Goal: Download file/media

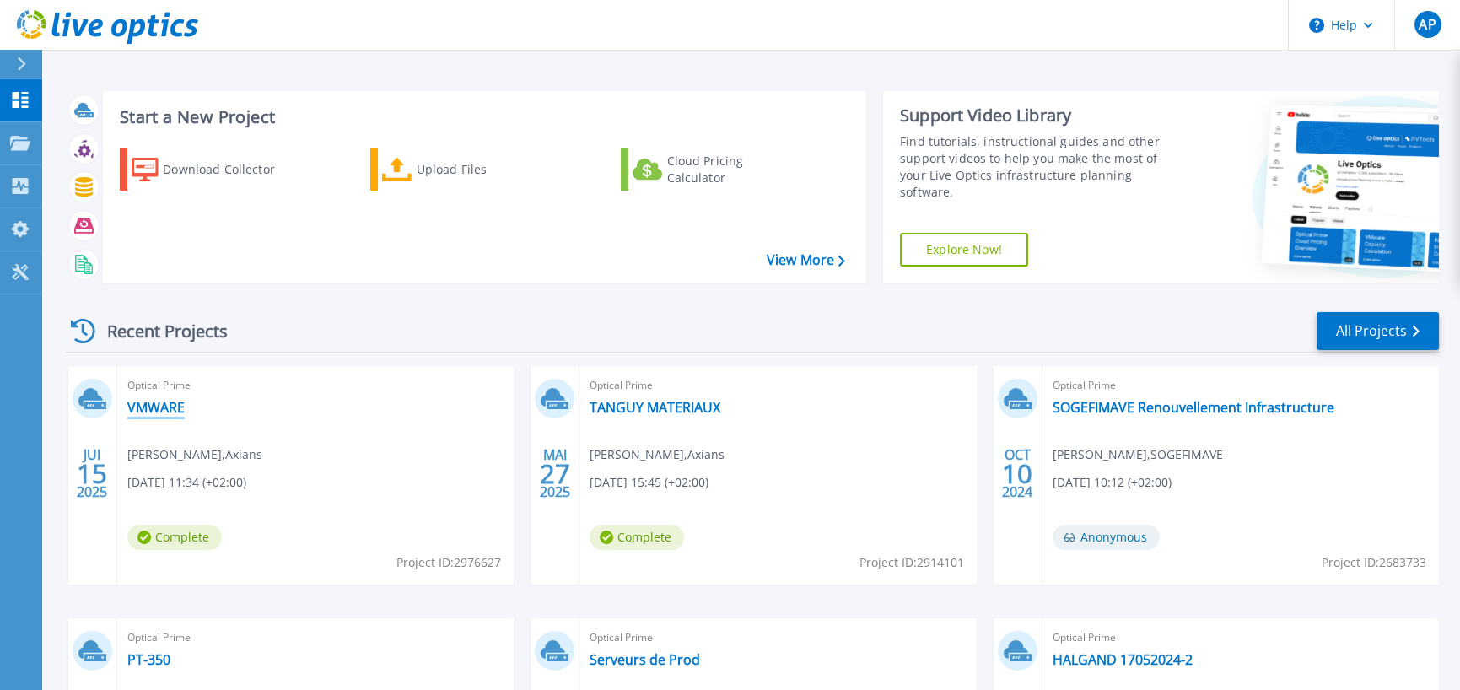
click at [169, 411] on link "VMWARE" at bounding box center [155, 407] width 57 height 17
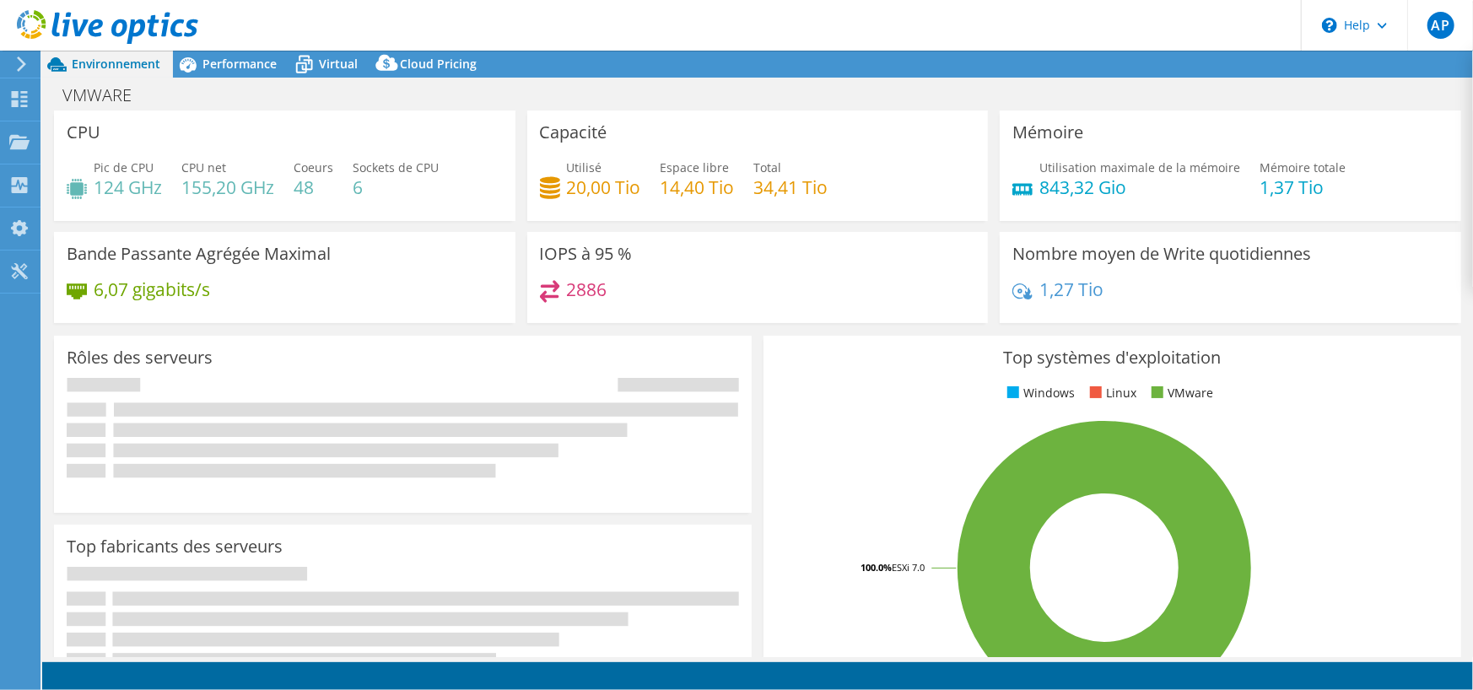
select select "USD"
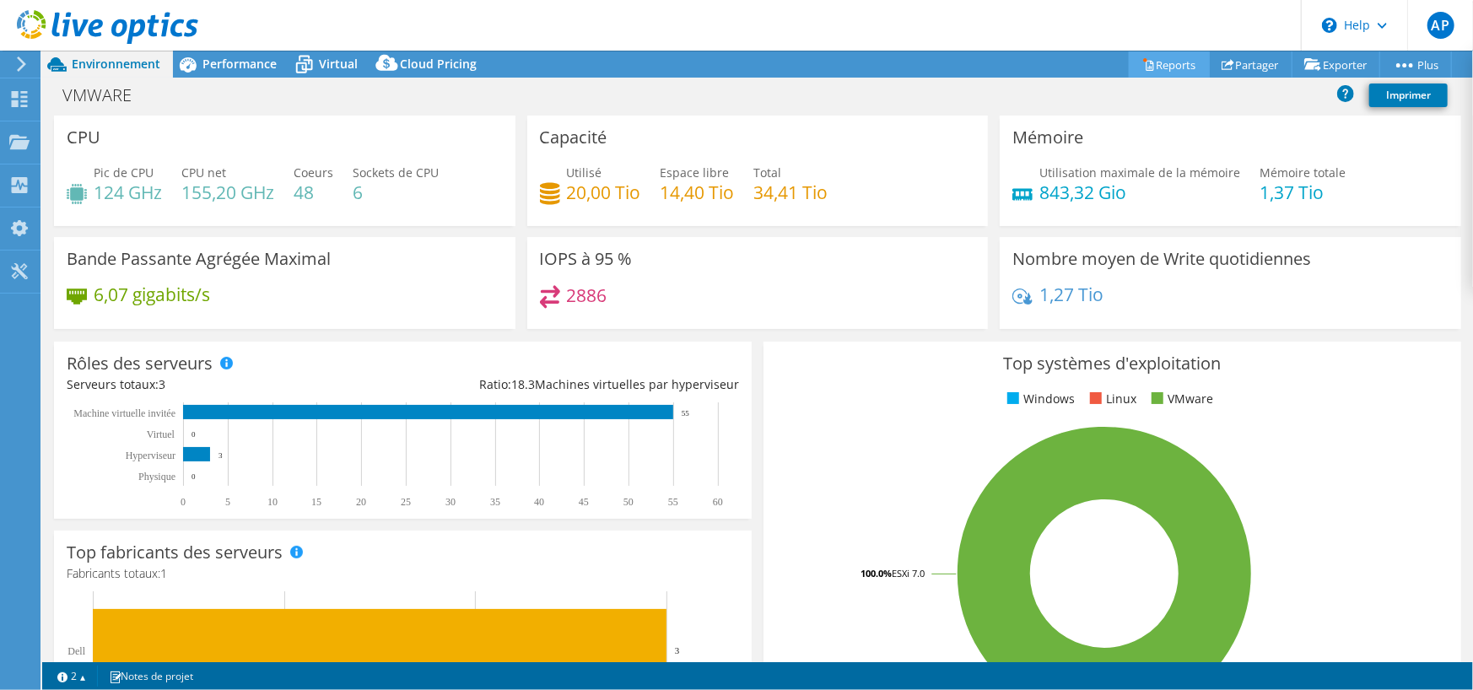
click at [1158, 57] on link "Reports" at bounding box center [1168, 64] width 81 height 26
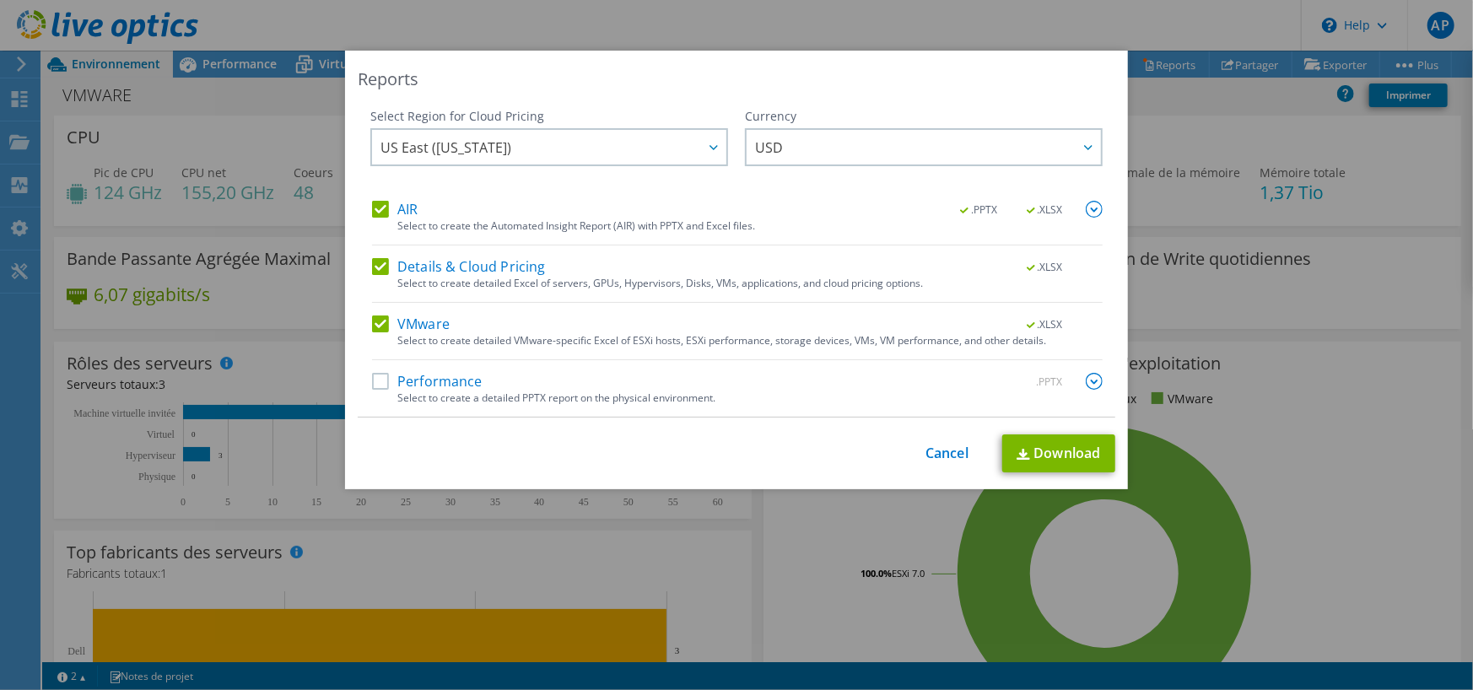
click at [561, 170] on div "US East ([US_STATE]) [GEOGRAPHIC_DATA] ([GEOGRAPHIC_DATA]) [GEOGRAPHIC_DATA] ([…" at bounding box center [549, 149] width 358 height 42
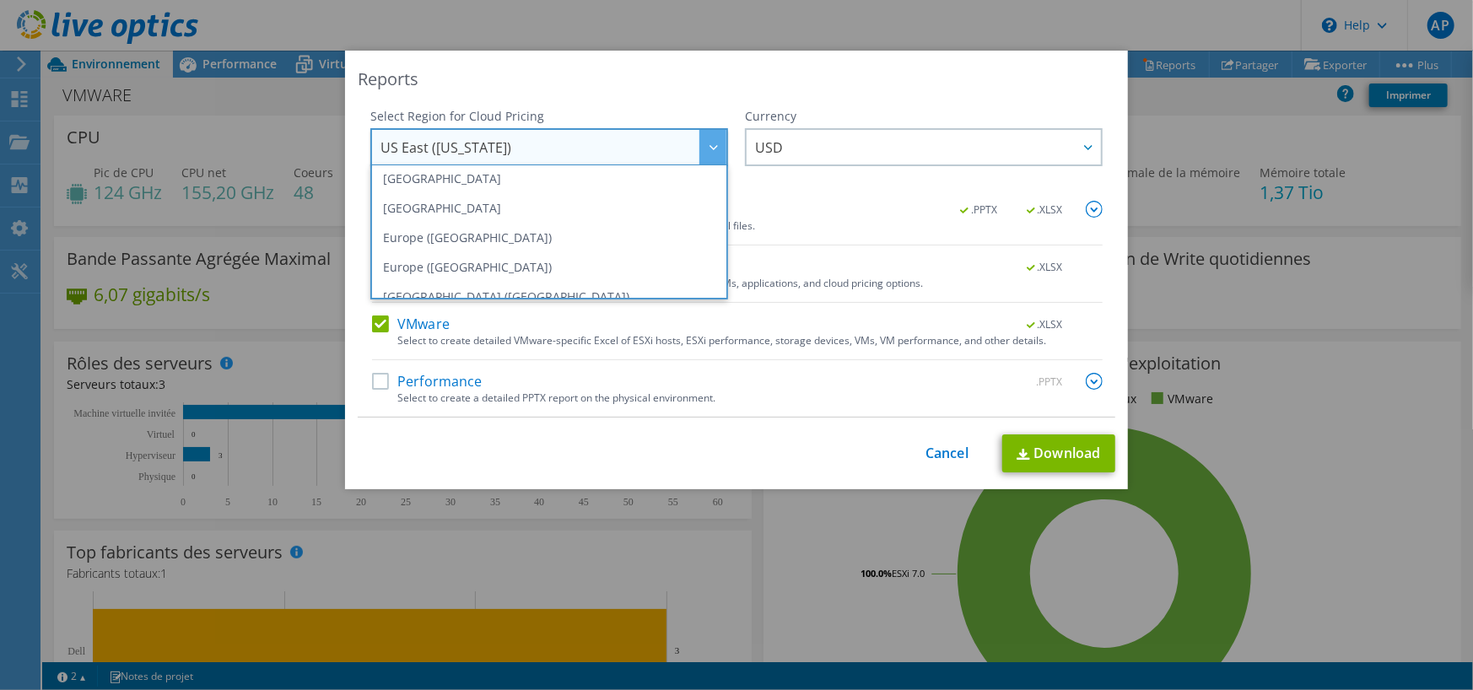
scroll to position [228, 0]
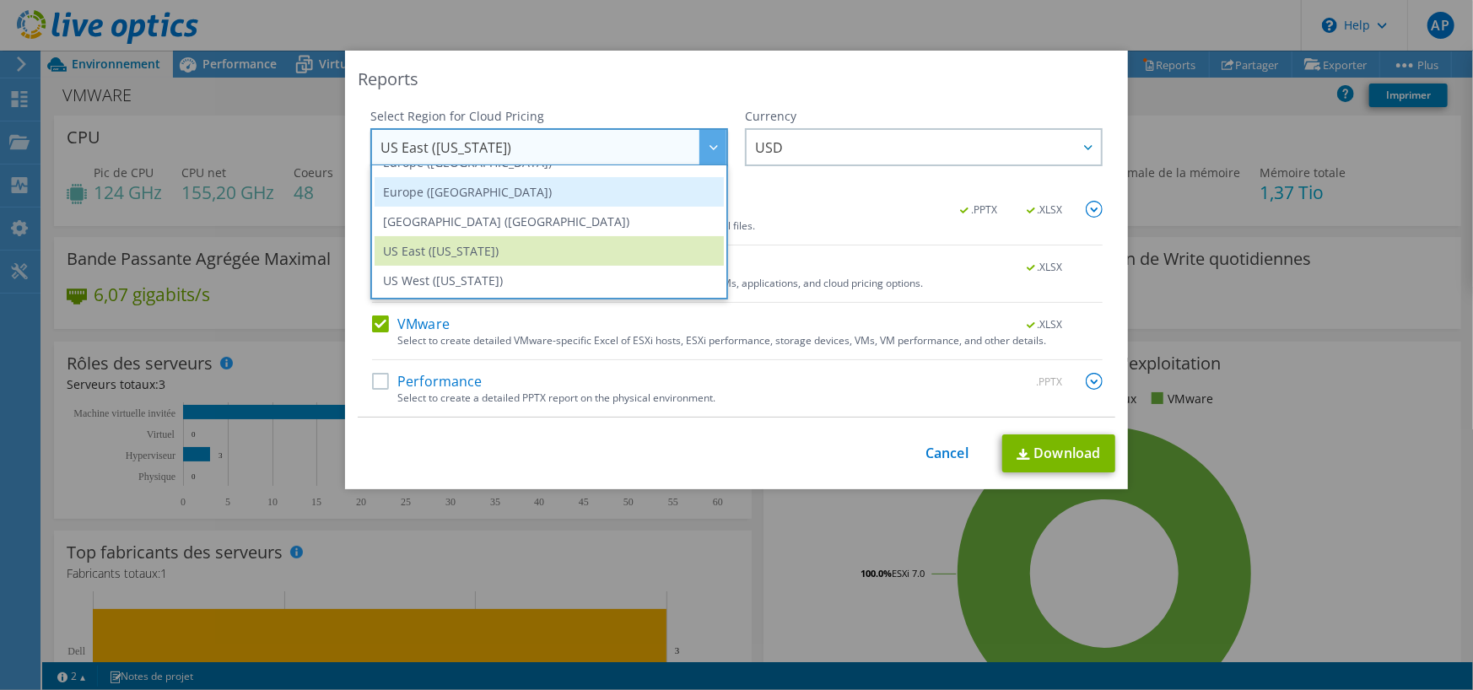
click at [559, 201] on li "Europe ([GEOGRAPHIC_DATA])" at bounding box center [548, 192] width 349 height 30
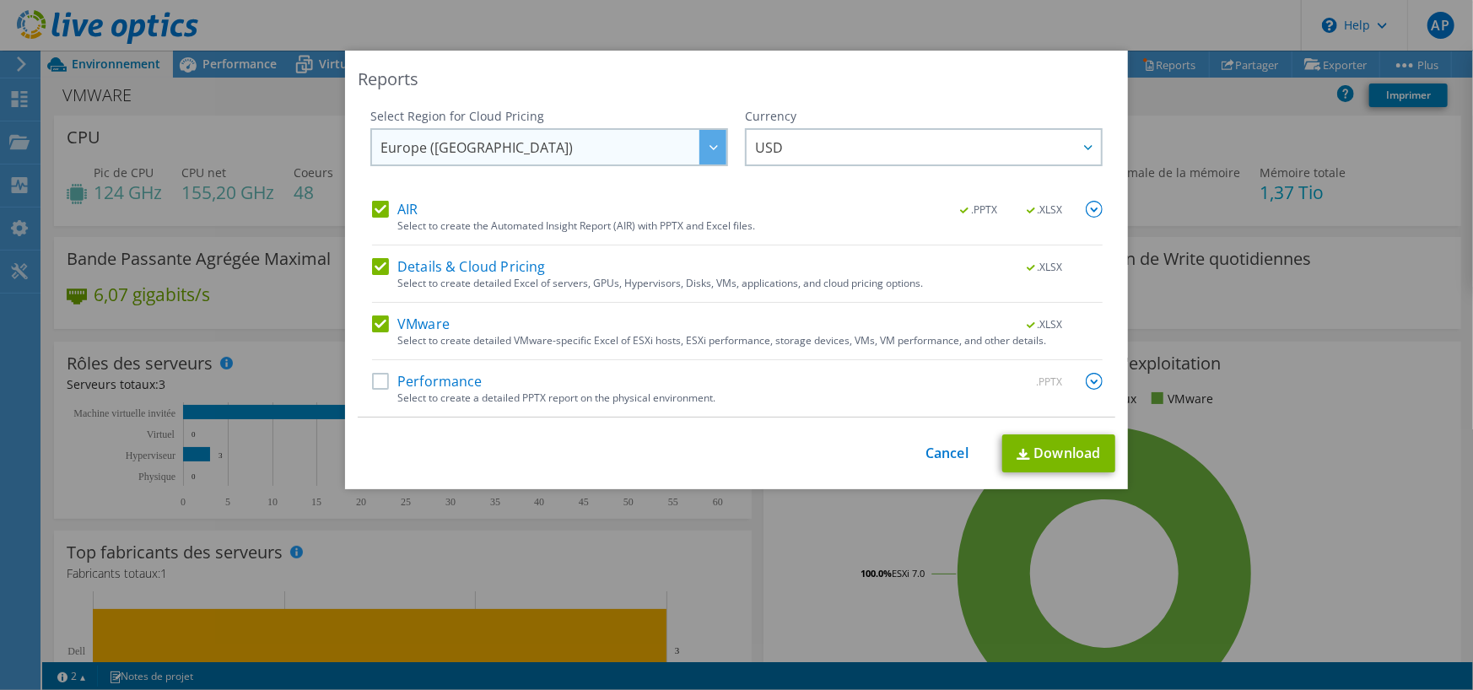
click at [563, 153] on span "Europe ([GEOGRAPHIC_DATA])" at bounding box center [553, 147] width 346 height 35
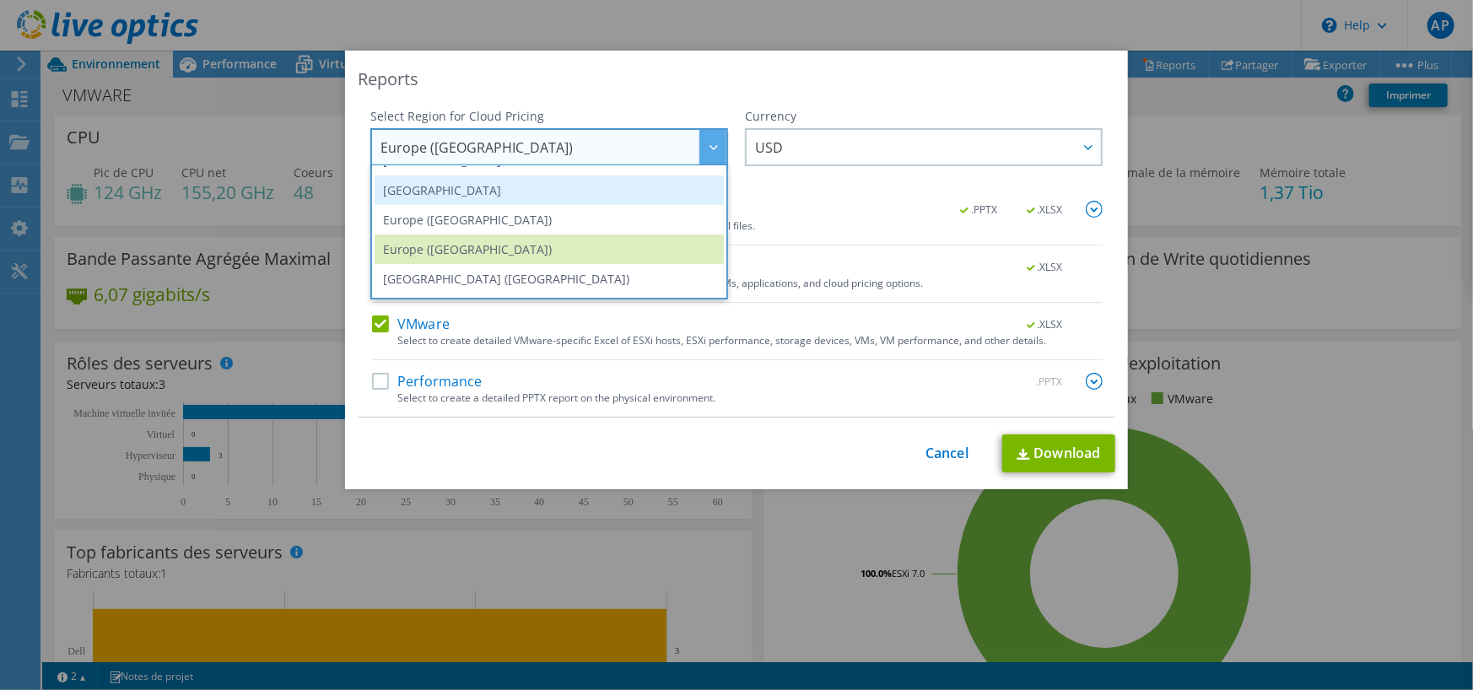
scroll to position [143, 0]
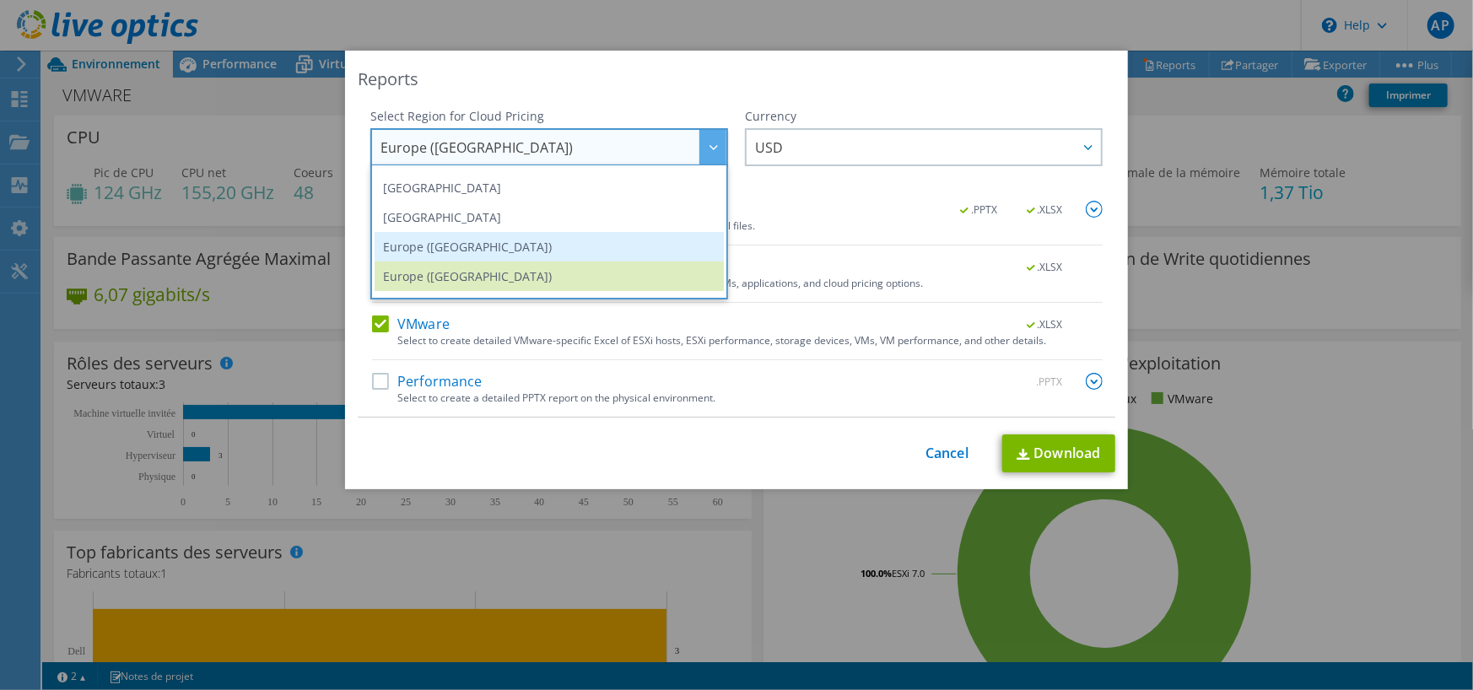
click at [533, 240] on li "Europe ([GEOGRAPHIC_DATA])" at bounding box center [548, 247] width 349 height 30
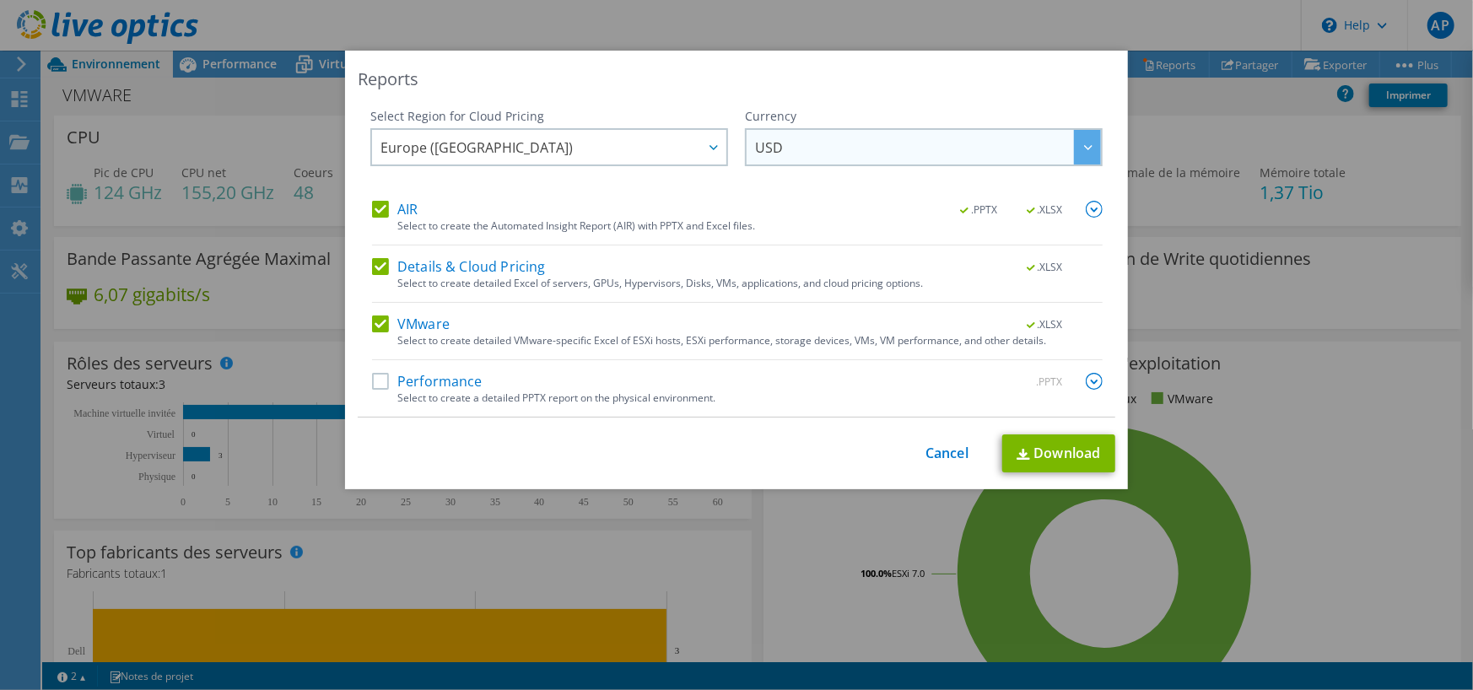
click at [790, 143] on span "USD" at bounding box center [928, 147] width 346 height 35
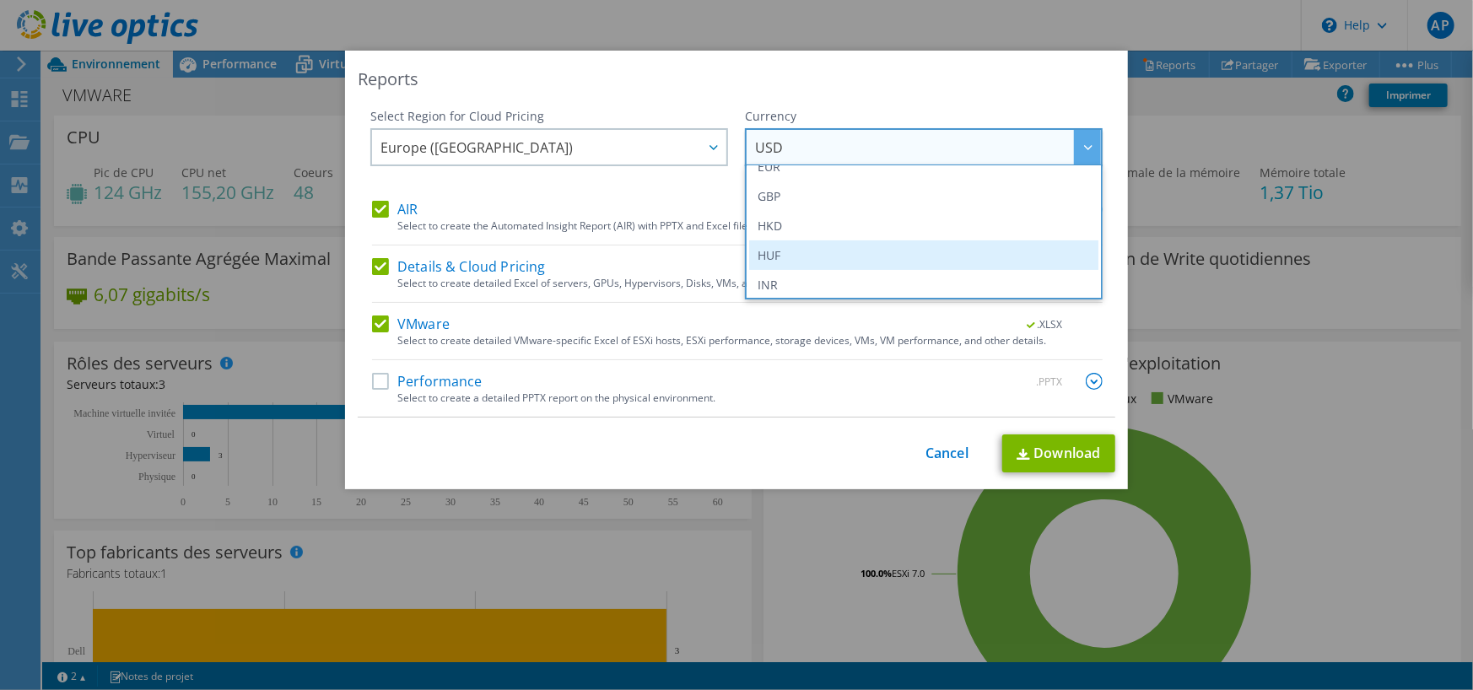
scroll to position [169, 0]
click at [763, 248] on li "EUR" at bounding box center [923, 251] width 349 height 30
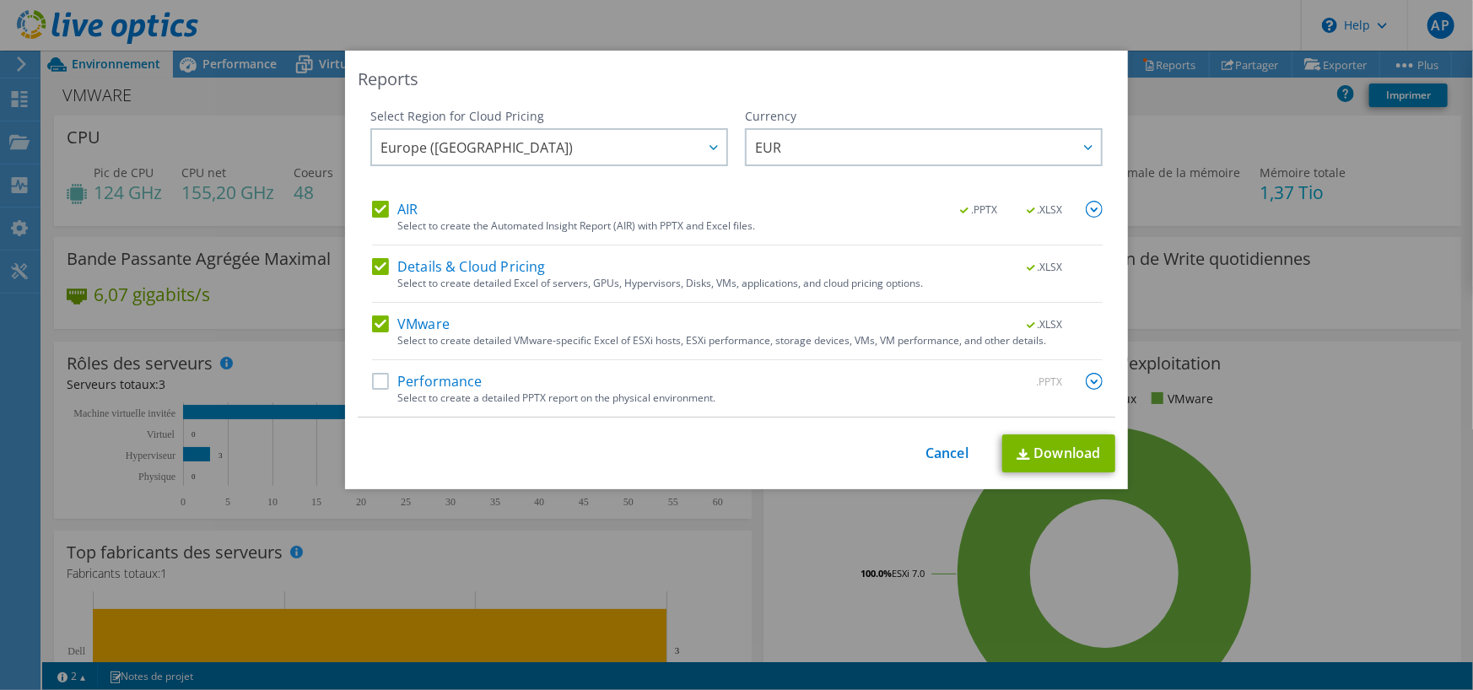
click at [1085, 209] on img at bounding box center [1093, 209] width 17 height 17
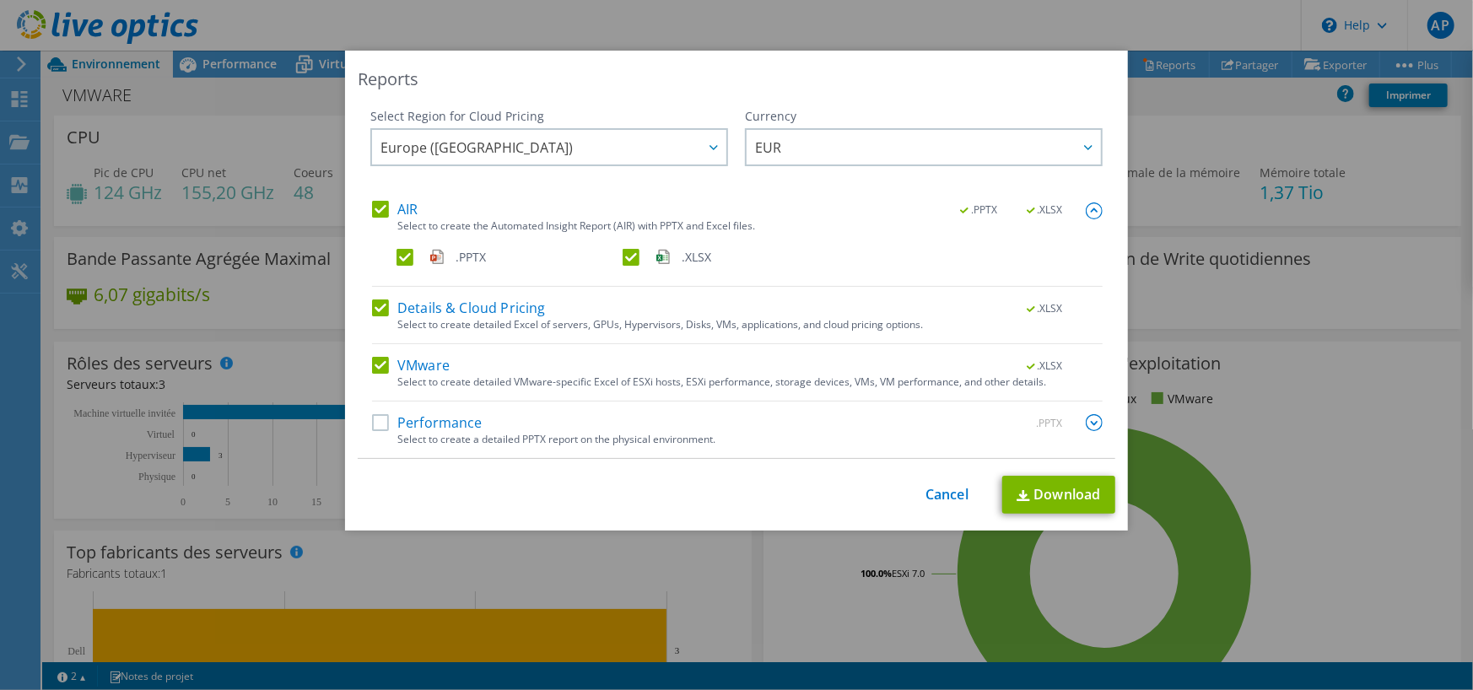
click at [1085, 209] on img at bounding box center [1093, 210] width 17 height 17
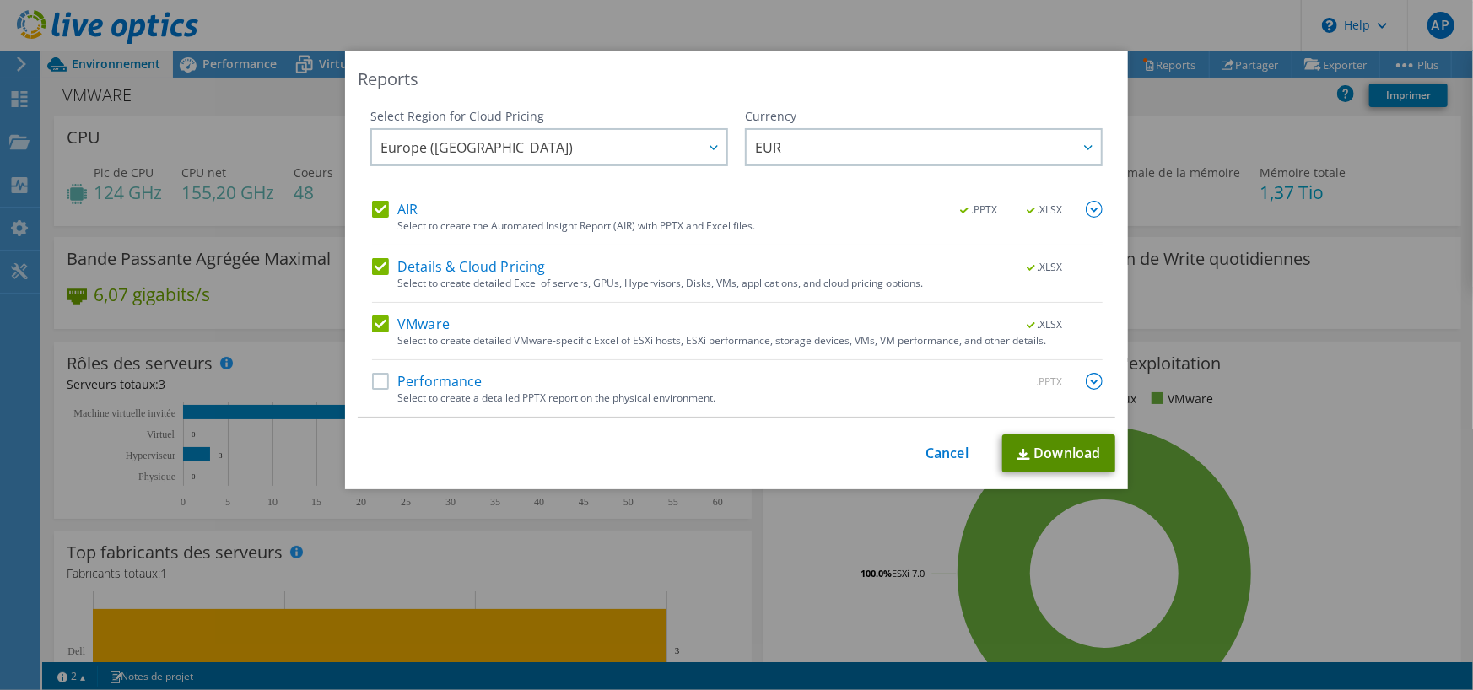
click at [1058, 454] on link "Download" at bounding box center [1058, 453] width 113 height 38
click at [379, 390] on div "Performance .PPTX" at bounding box center [737, 382] width 730 height 19
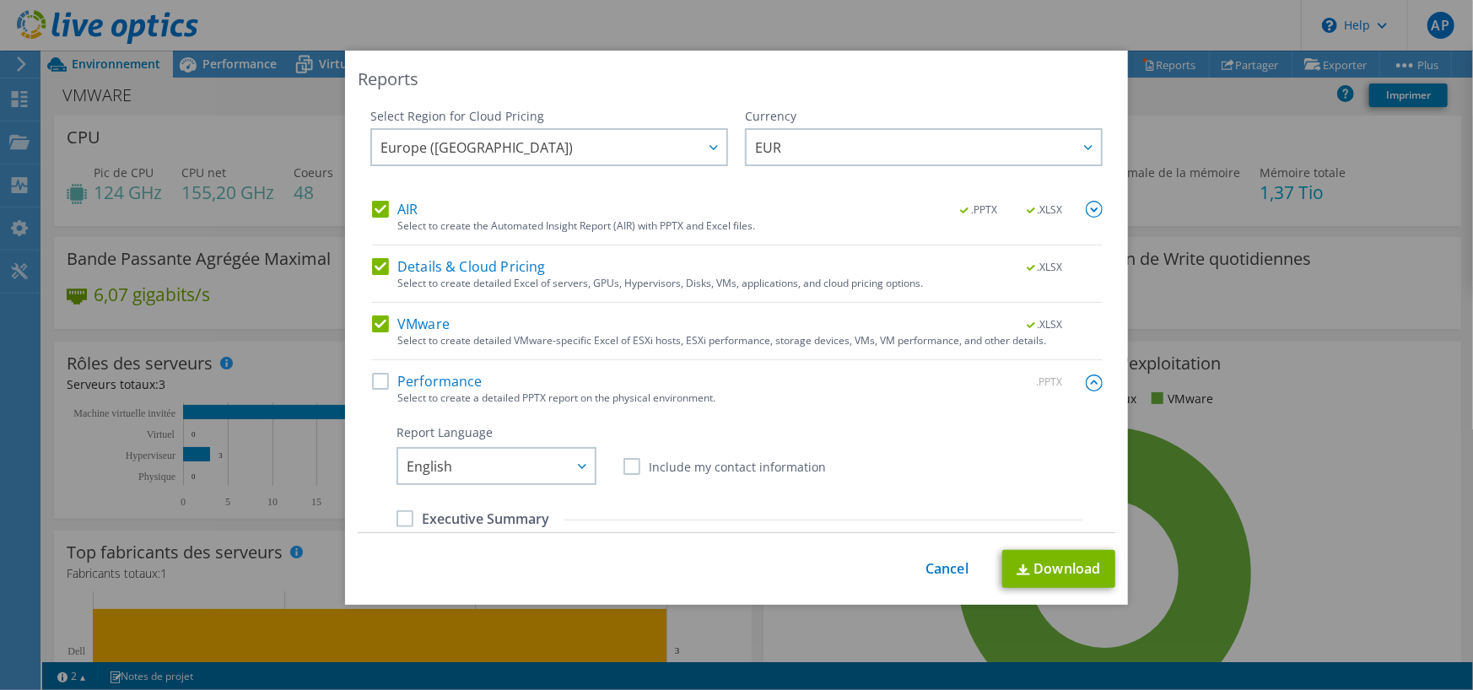
click at [378, 321] on label "VMware" at bounding box center [411, 323] width 78 height 17
click at [0, 0] on input "VMware" at bounding box center [0, 0] width 0 height 0
click at [377, 271] on label "Details & Cloud Pricing" at bounding box center [459, 266] width 174 height 17
click at [0, 0] on input "Details & Cloud Pricing" at bounding box center [0, 0] width 0 height 0
click at [380, 202] on label "AIR" at bounding box center [395, 209] width 46 height 17
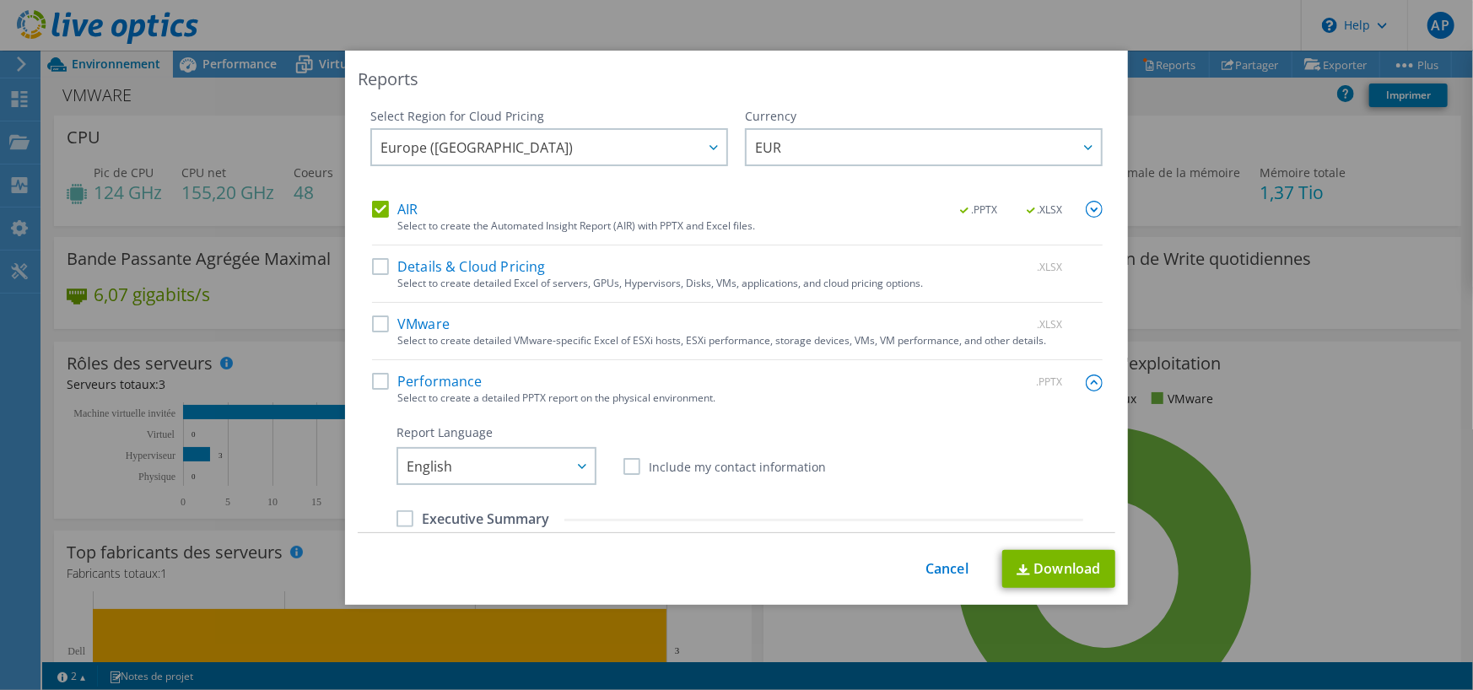
click at [0, 0] on input "AIR" at bounding box center [0, 0] width 0 height 0
click at [381, 387] on label "Performance" at bounding box center [427, 381] width 110 height 17
click at [0, 0] on input "Performance" at bounding box center [0, 0] width 0 height 0
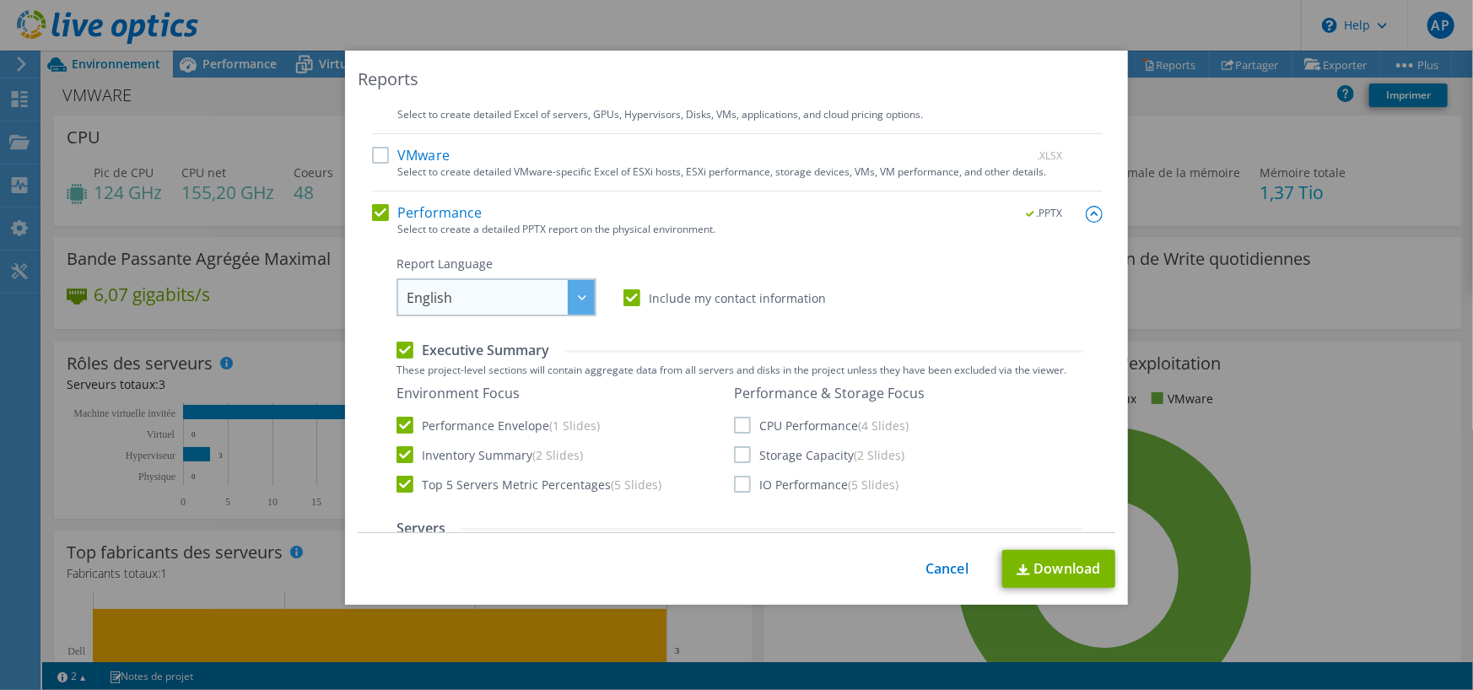
click at [503, 308] on span "English" at bounding box center [501, 297] width 188 height 35
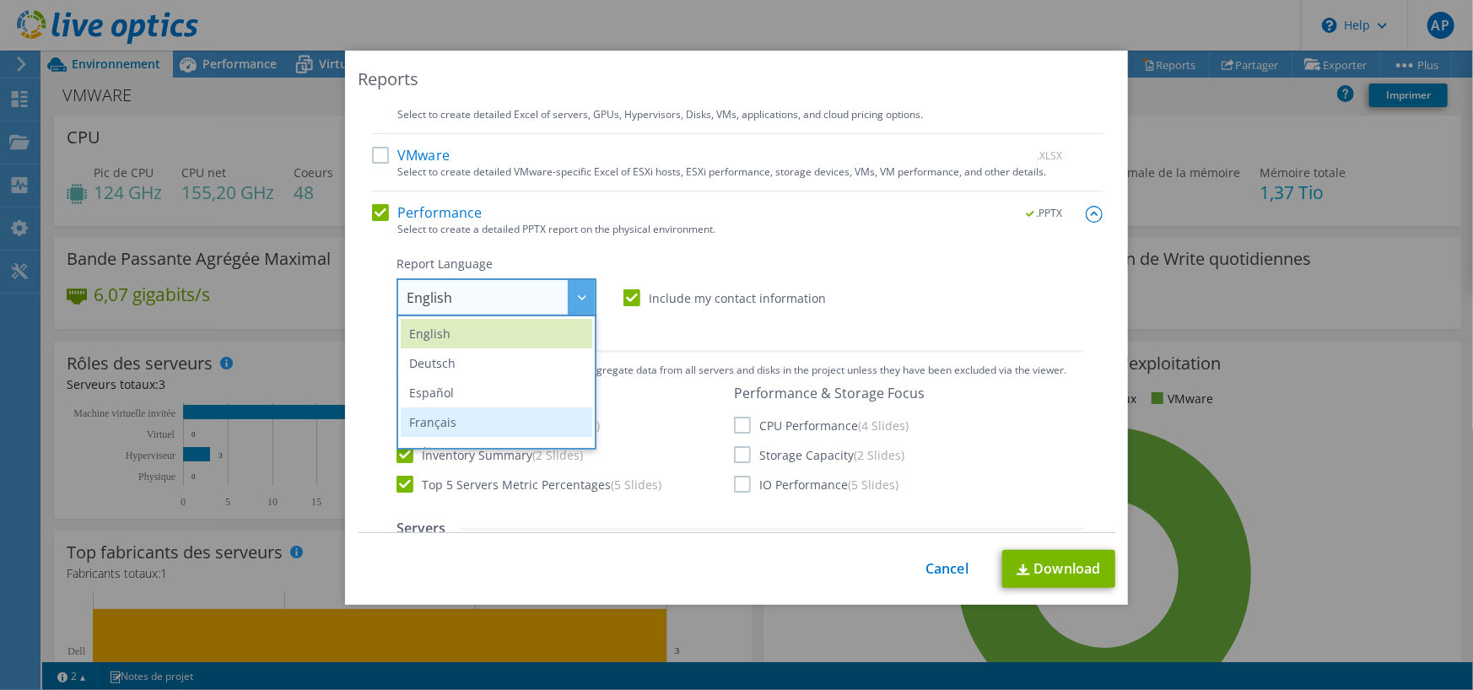
click at [472, 413] on li "Français" at bounding box center [496, 422] width 191 height 30
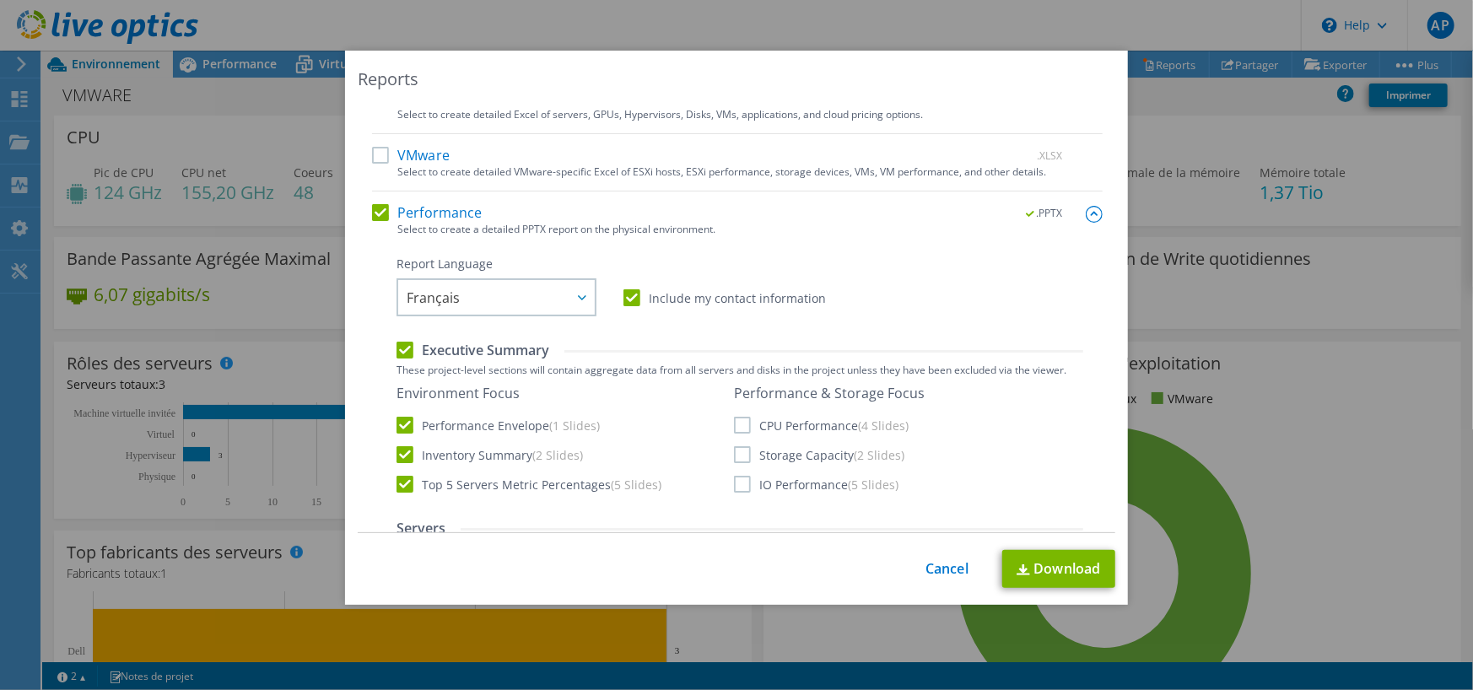
click at [734, 427] on label "CPU Performance (4 Slides)" at bounding box center [821, 425] width 175 height 17
click at [0, 0] on input "CPU Performance (4 Slides)" at bounding box center [0, 0] width 0 height 0
click at [734, 458] on label "Storage Capacity (2 Slides)" at bounding box center [819, 454] width 170 height 17
click at [0, 0] on input "Storage Capacity (2 Slides)" at bounding box center [0, 0] width 0 height 0
click at [734, 484] on label "IO Performance (5 Slides)" at bounding box center [816, 484] width 164 height 17
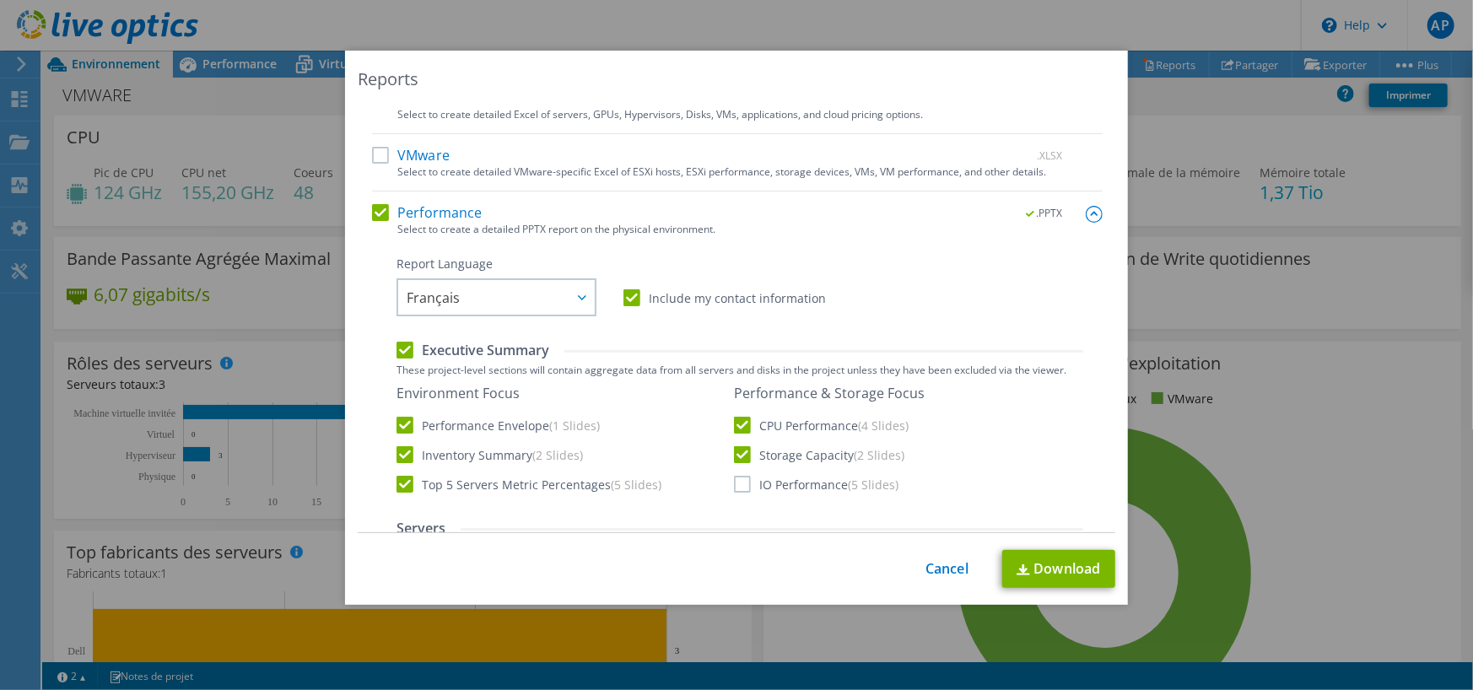
click at [0, 0] on input "IO Performance (5 Slides)" at bounding box center [0, 0] width 0 height 0
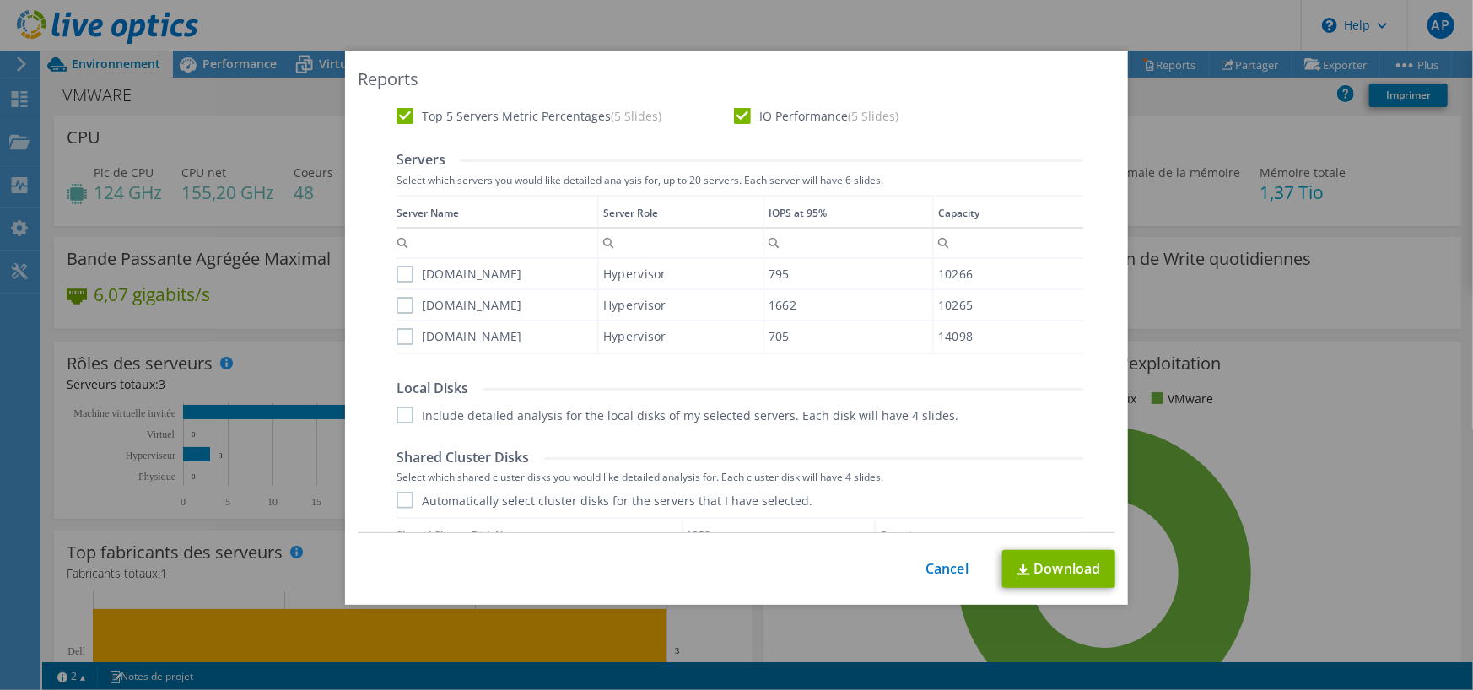
scroll to position [590, 0]
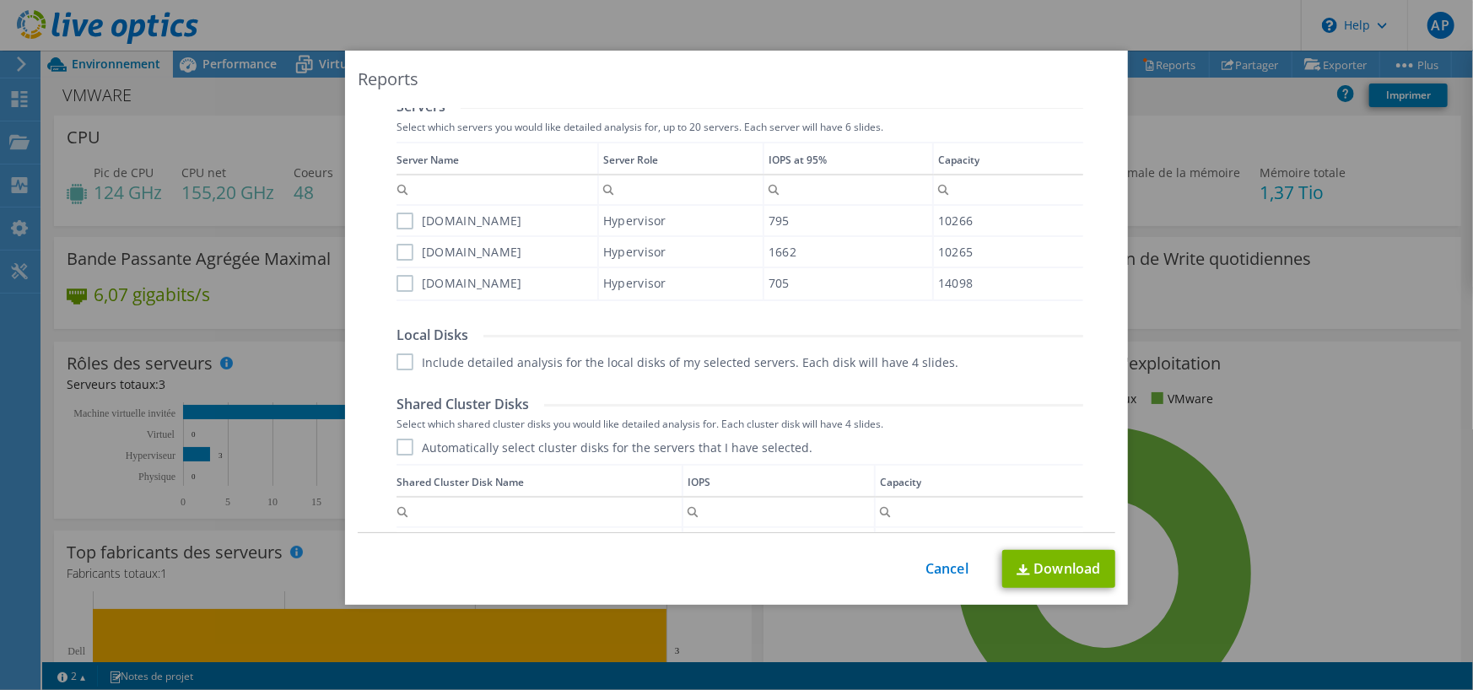
click at [401, 223] on label "[DOMAIN_NAME]" at bounding box center [459, 221] width 126 height 17
click at [0, 0] on input "[DOMAIN_NAME]" at bounding box center [0, 0] width 0 height 0
click at [402, 263] on div "[DOMAIN_NAME]" at bounding box center [496, 252] width 201 height 30
click at [401, 290] on label "[DOMAIN_NAME]" at bounding box center [459, 283] width 126 height 17
click at [0, 0] on input "[DOMAIN_NAME]" at bounding box center [0, 0] width 0 height 0
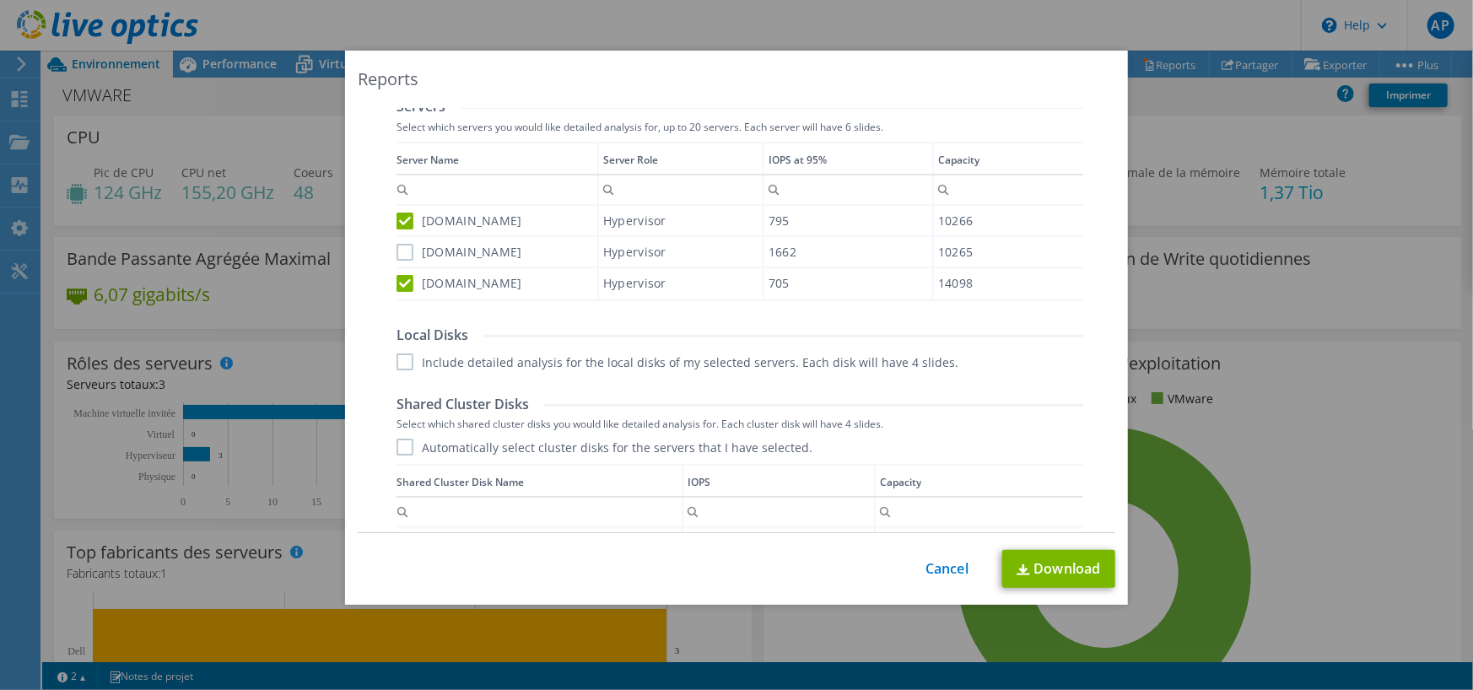
click at [404, 256] on label "[DOMAIN_NAME]" at bounding box center [459, 252] width 126 height 17
click at [0, 0] on input "[DOMAIN_NAME]" at bounding box center [0, 0] width 0 height 0
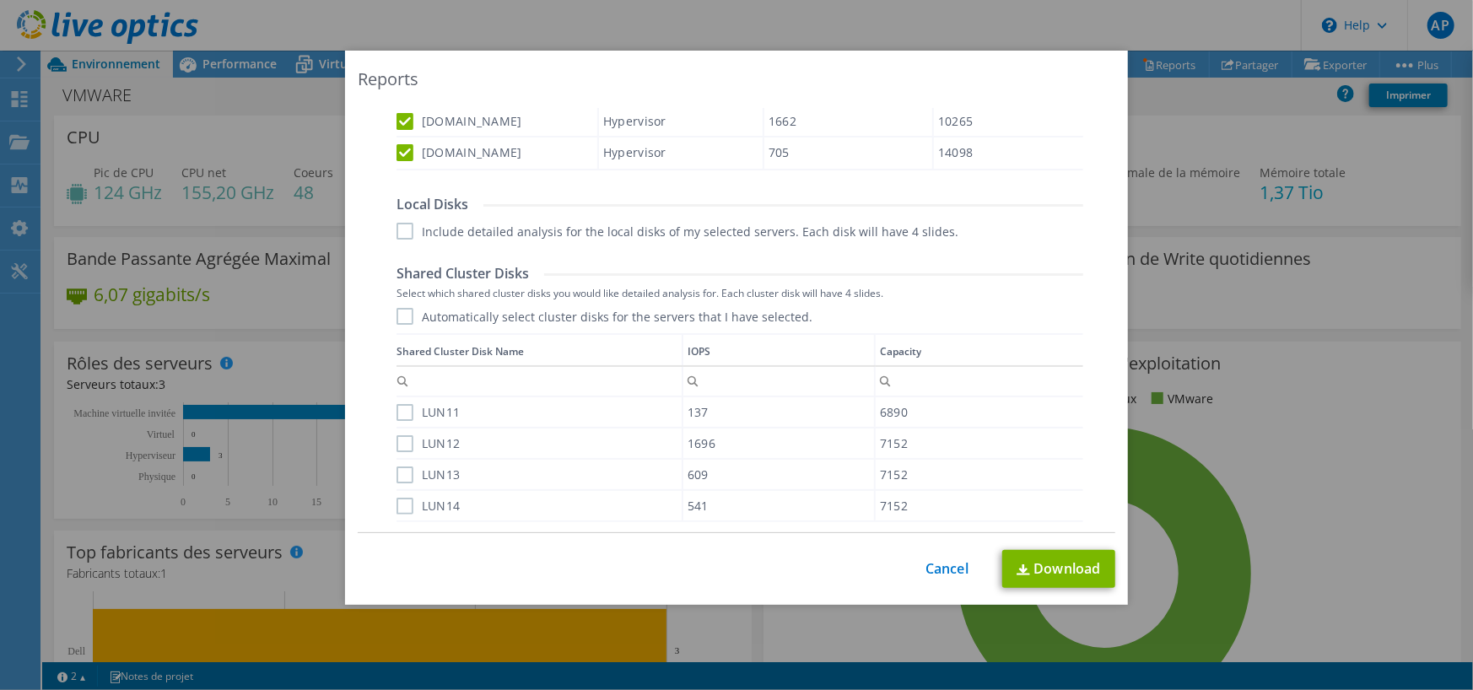
scroll to position [843, 0]
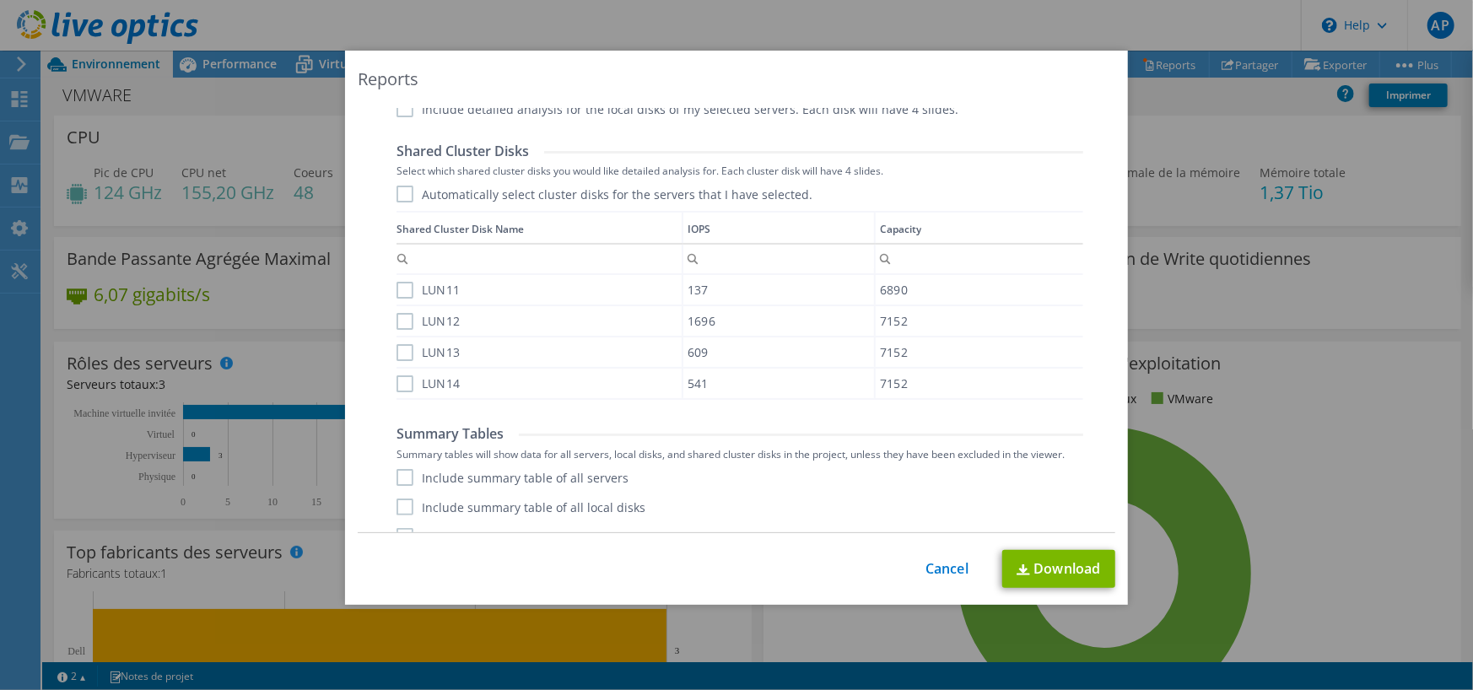
click at [399, 196] on label "Automatically select cluster disks for the servers that I have selected." at bounding box center [604, 194] width 416 height 17
click at [0, 0] on input "Automatically select cluster disks for the servers that I have selected." at bounding box center [0, 0] width 0 height 0
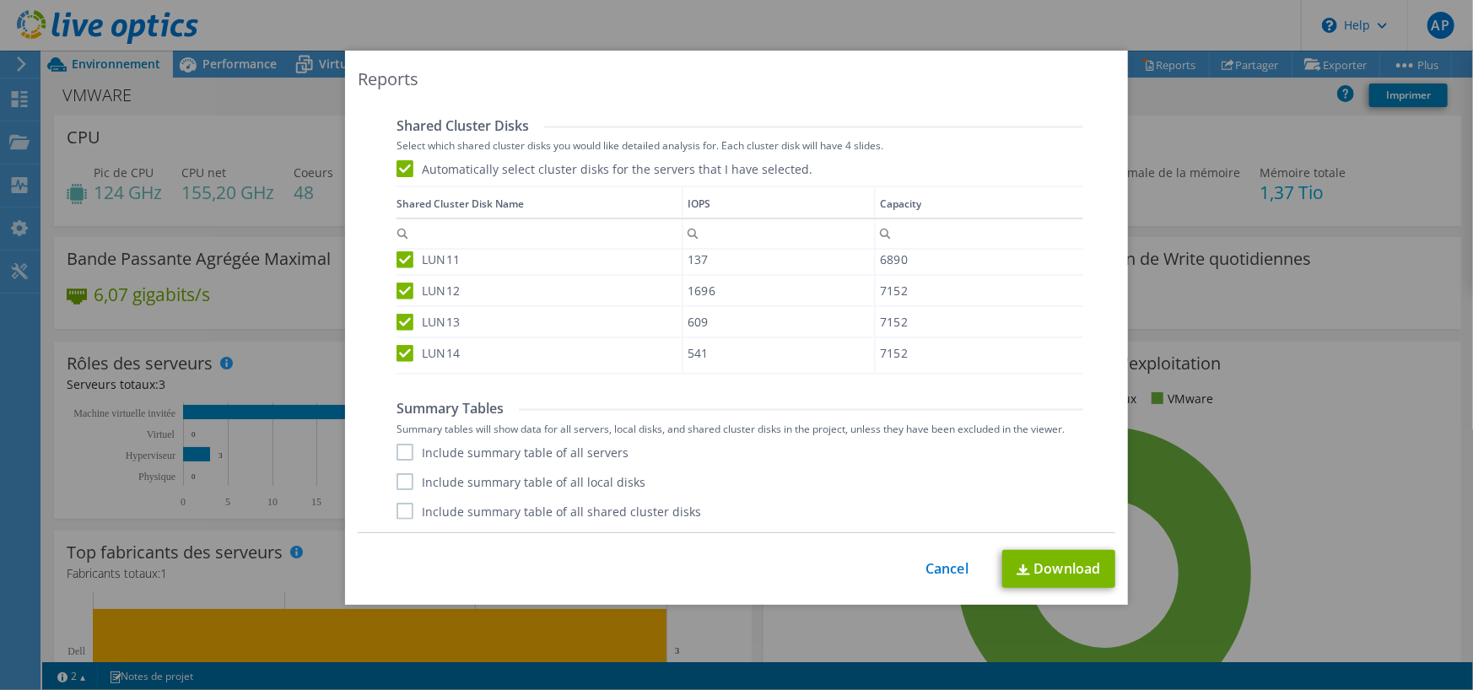
click at [430, 445] on label "Include summary table of all servers" at bounding box center [512, 452] width 232 height 17
click at [0, 0] on input "Include summary table of all servers" at bounding box center [0, 0] width 0 height 0
click at [396, 481] on label "Include summary table of all local disks" at bounding box center [520, 481] width 249 height 17
click at [0, 0] on input "Include summary table of all local disks" at bounding box center [0, 0] width 0 height 0
click at [400, 514] on label "Include summary table of all shared cluster disks" at bounding box center [548, 511] width 304 height 17
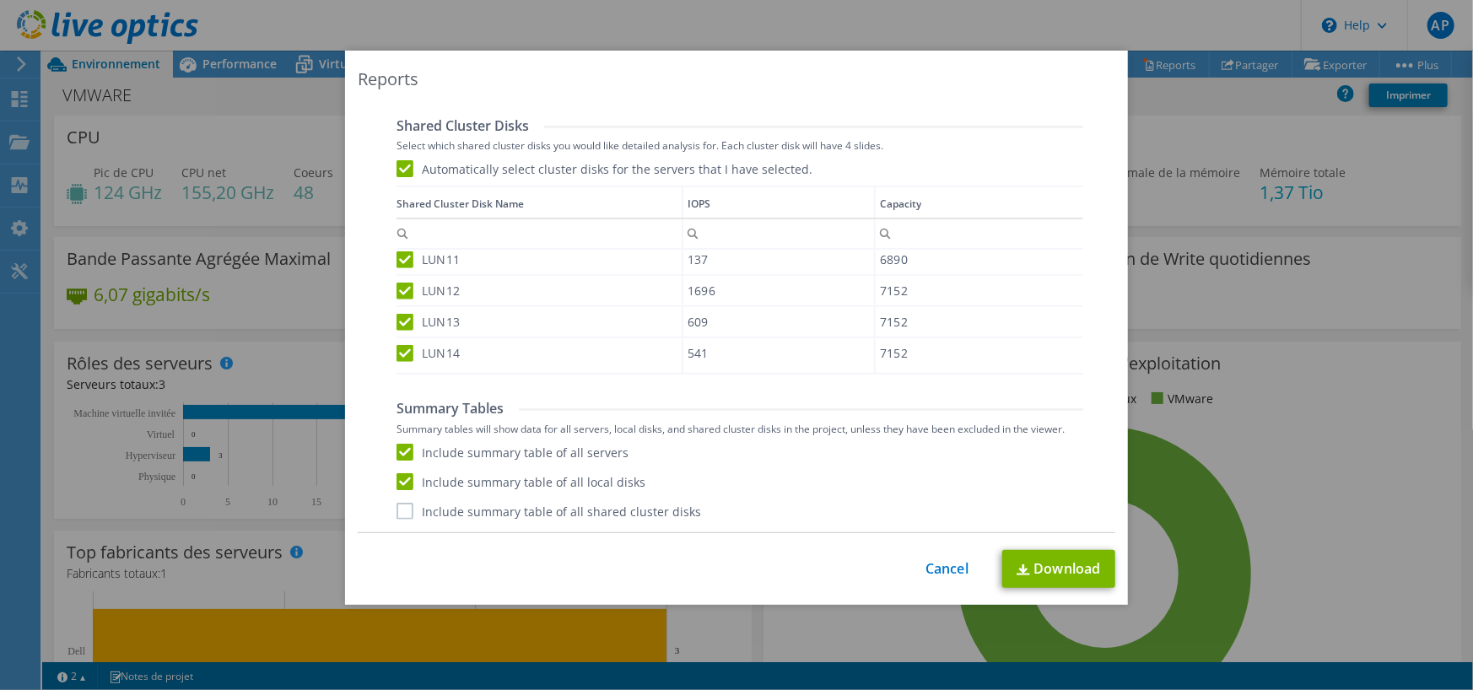
click at [0, 0] on input "Include summary table of all shared cluster disks" at bounding box center [0, 0] width 0 height 0
click at [1051, 568] on link "Download" at bounding box center [1058, 569] width 113 height 38
